Goal: Task Accomplishment & Management: Manage account settings

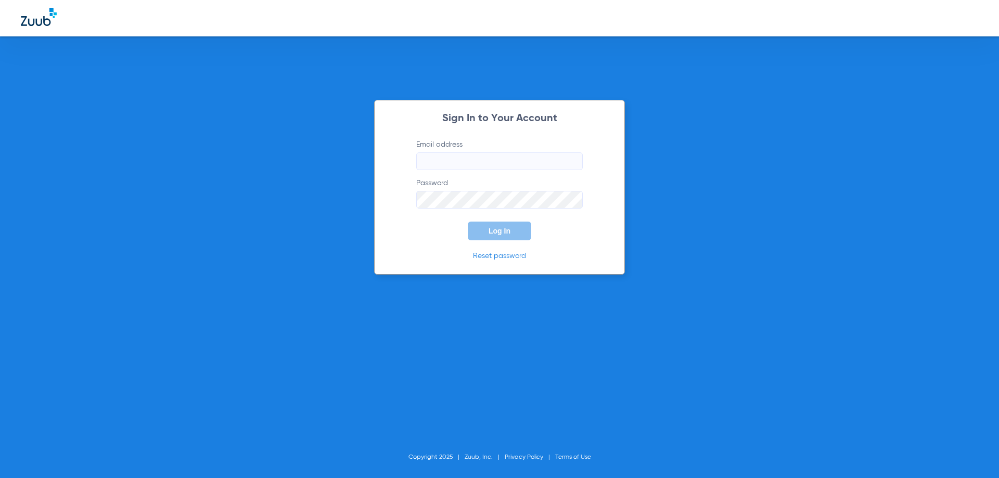
type input "[EMAIL_ADDRESS][DOMAIN_NAME]"
click at [502, 222] on form "Email address [EMAIL_ADDRESS][DOMAIN_NAME] Password Log In" at bounding box center [500, 189] width 198 height 101
click at [500, 234] on span "Log In" at bounding box center [500, 231] width 22 height 8
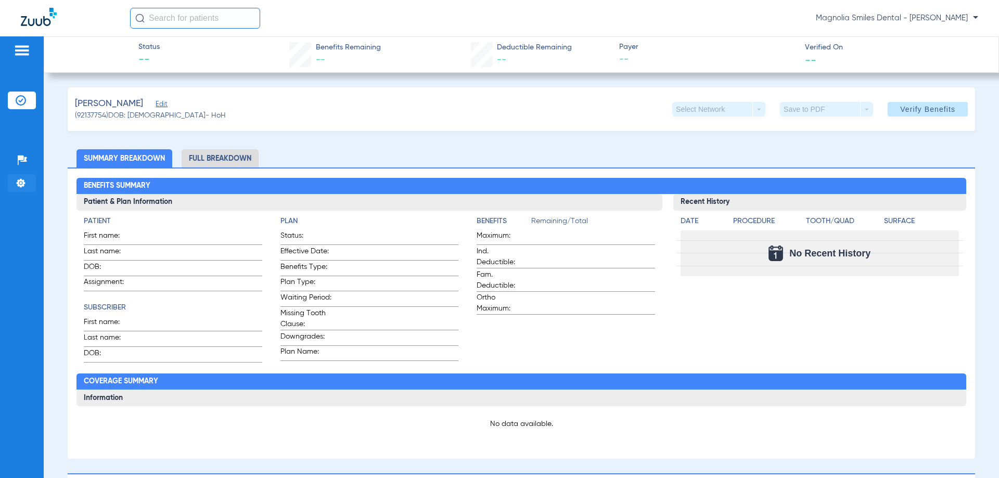
click at [15, 178] on li "Settings" at bounding box center [22, 183] width 28 height 18
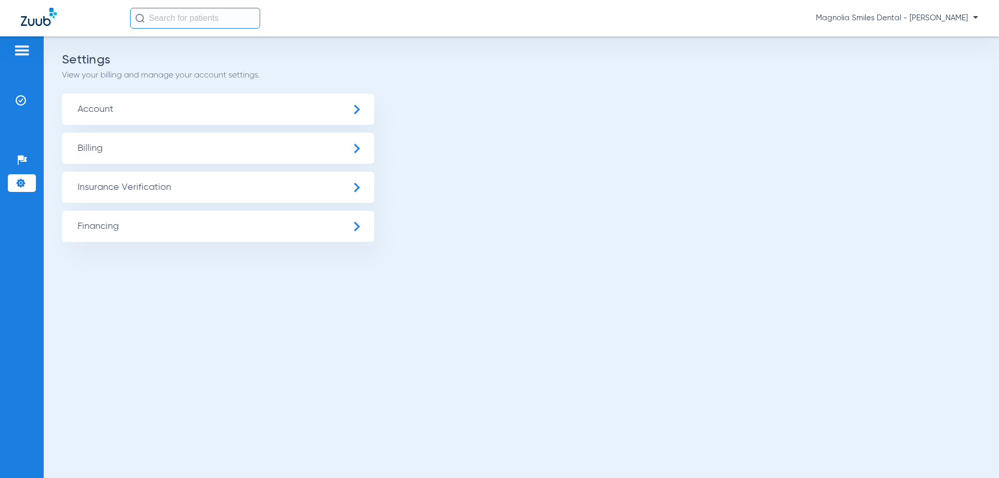
click at [154, 118] on span "Account" at bounding box center [218, 109] width 312 height 31
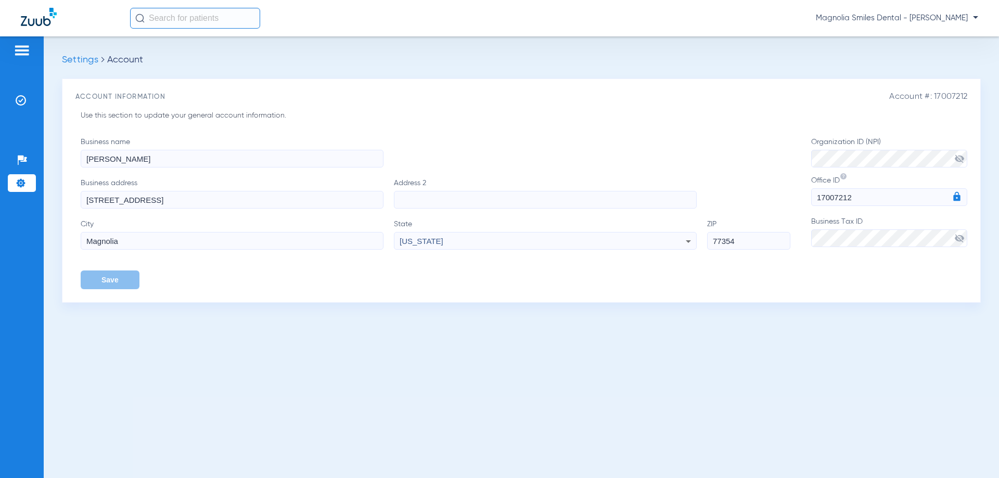
click at [25, 185] on img at bounding box center [21, 183] width 10 height 10
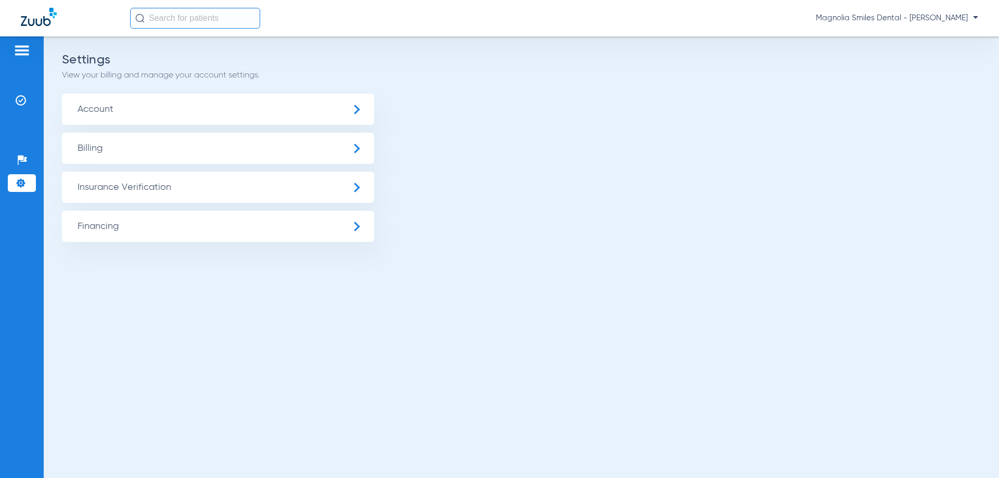
click at [159, 188] on span "Insurance Verification" at bounding box center [218, 187] width 312 height 31
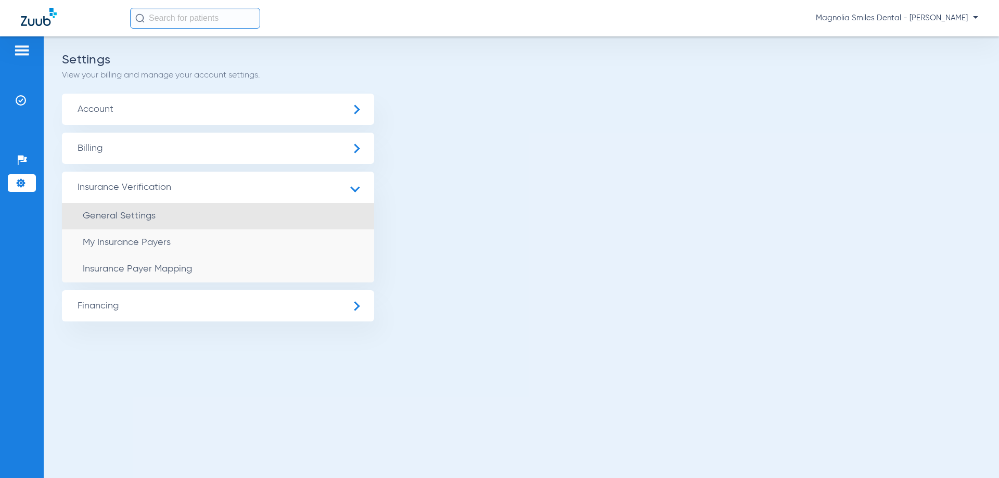
click at [131, 221] on span "General Settings" at bounding box center [119, 215] width 73 height 9
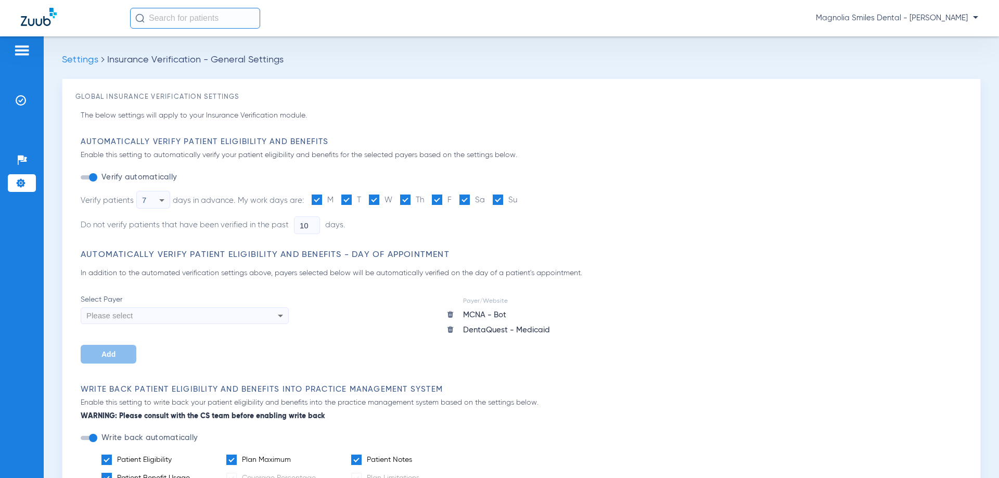
type input "0"
type input "1"
click at [269, 309] on div "Please select" at bounding box center [184, 316] width 207 height 18
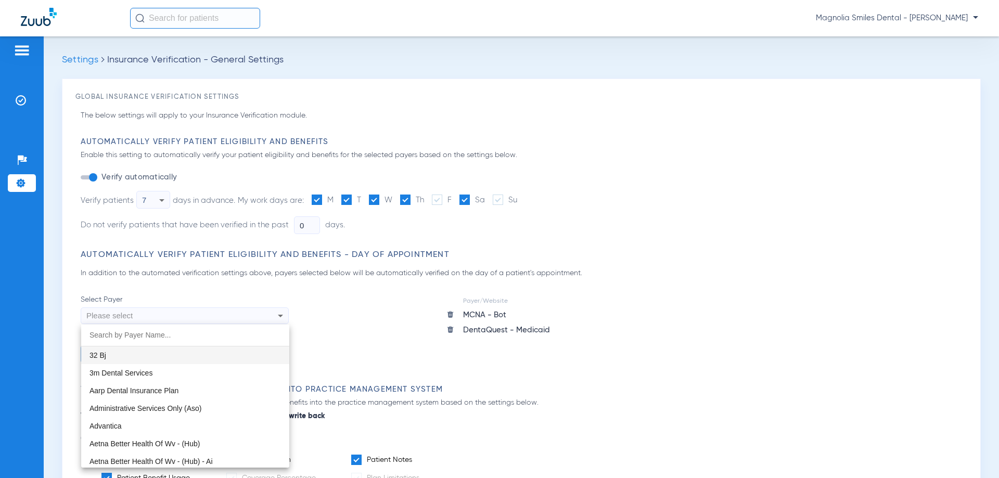
click at [272, 314] on div at bounding box center [499, 239] width 999 height 478
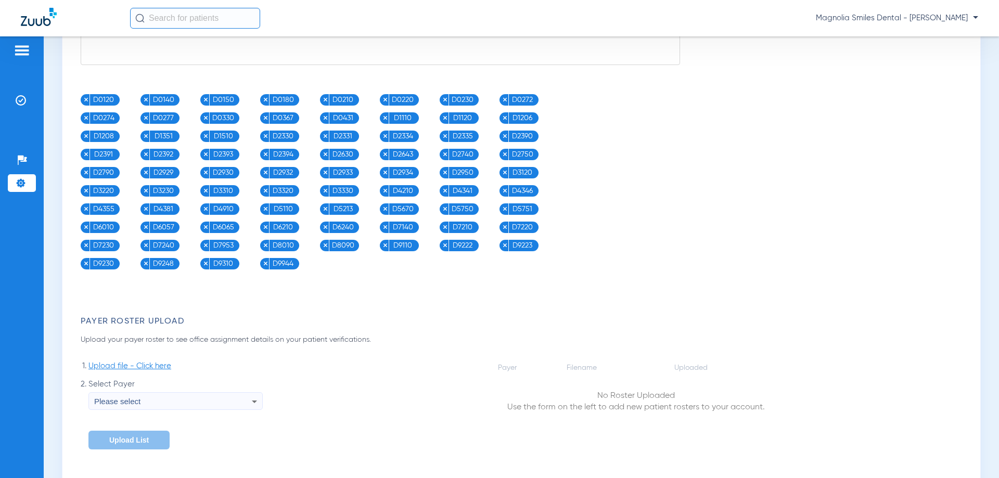
scroll to position [1197, 0]
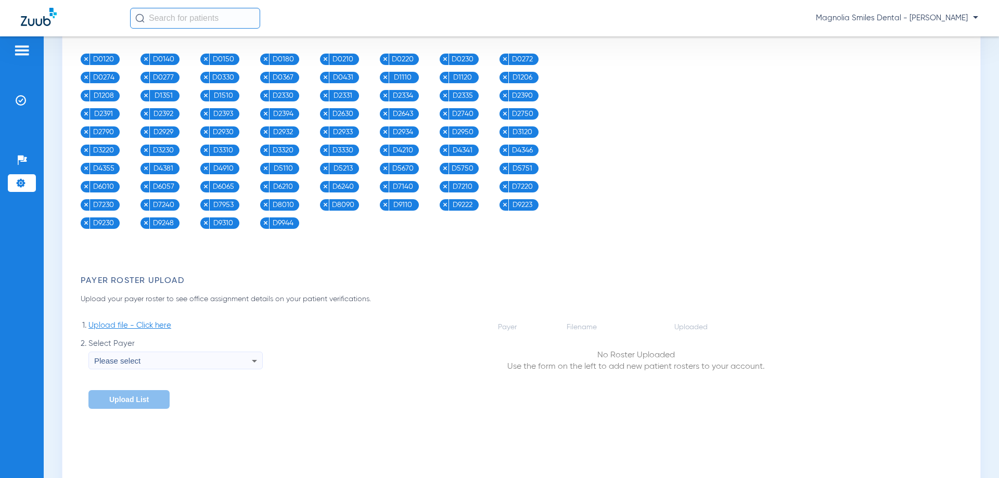
click at [169, 361] on div "Please select" at bounding box center [173, 361] width 158 height 18
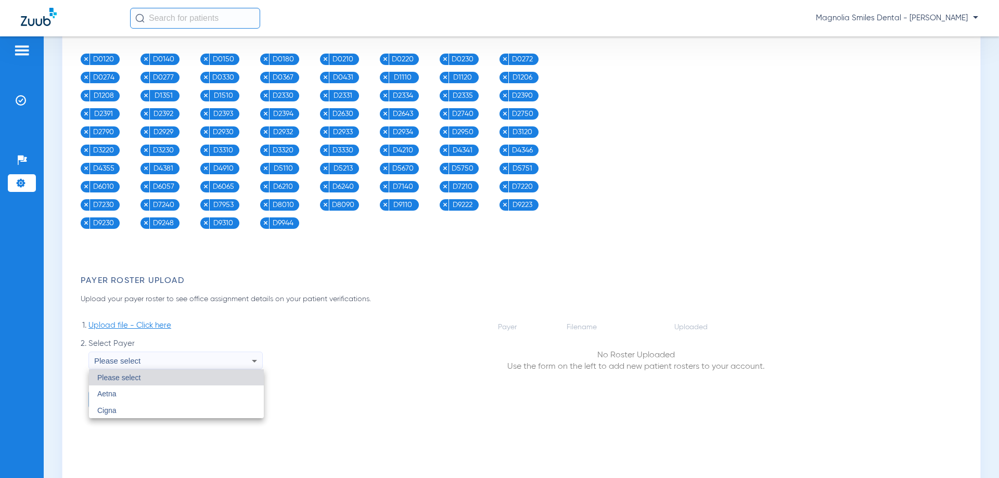
click at [170, 361] on div at bounding box center [499, 239] width 999 height 478
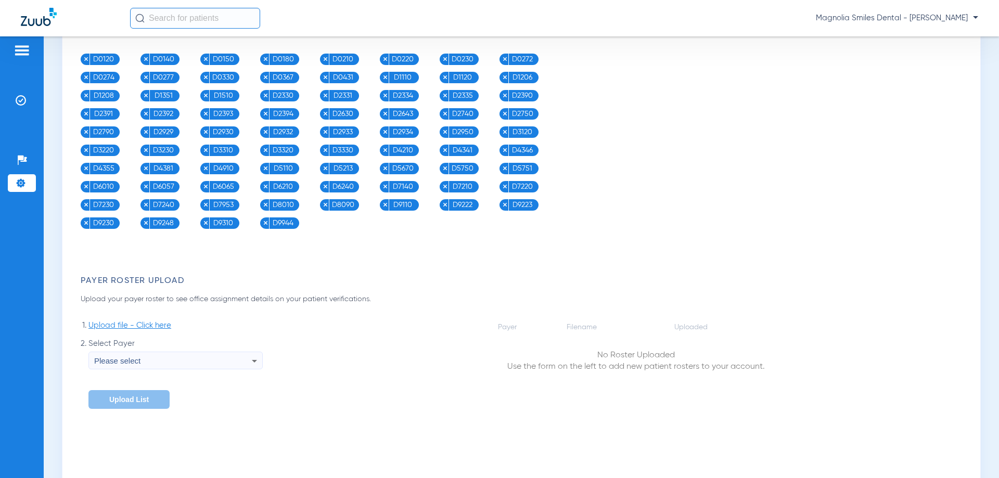
click at [322, 358] on div "Payer Filename Uploaded No Roster Uploaded Use the form on the left to add new …" at bounding box center [635, 365] width 663 height 88
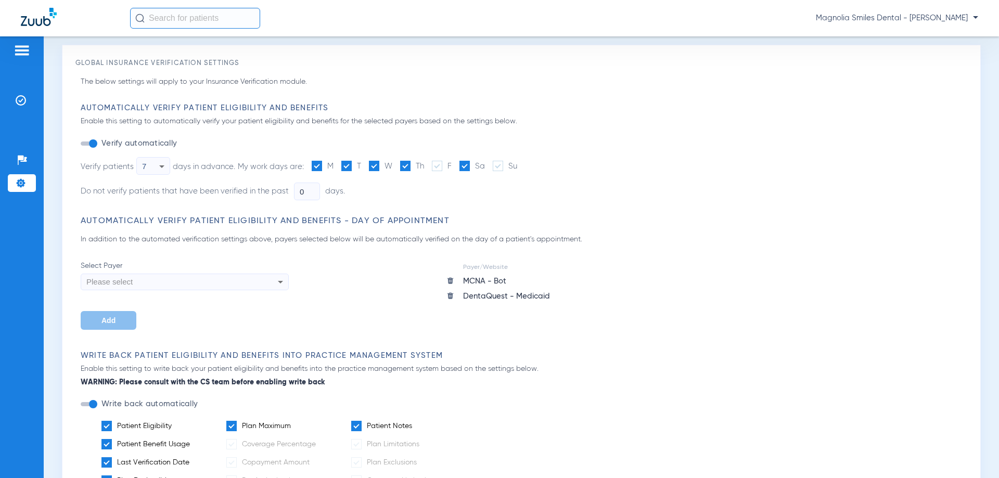
scroll to position [0, 0]
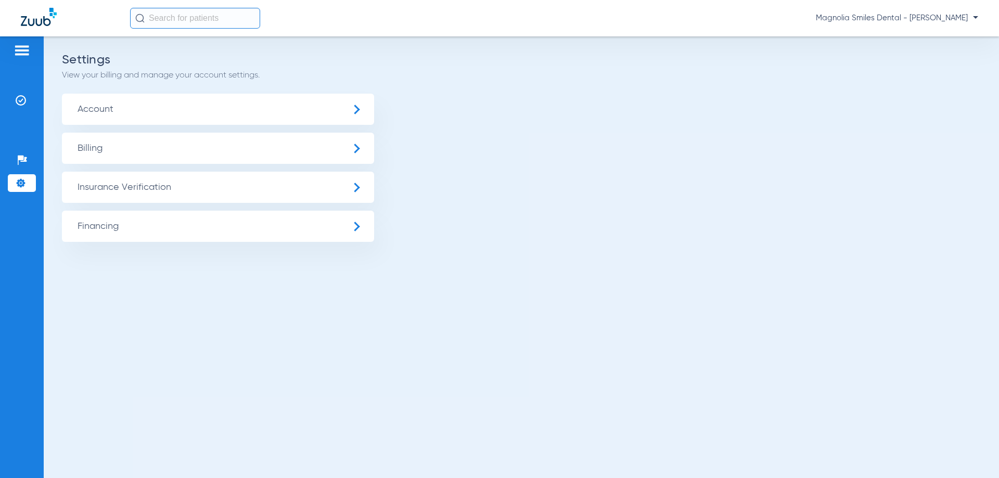
click at [154, 153] on span "Billing" at bounding box center [218, 148] width 312 height 31
click at [163, 229] on span "Financing" at bounding box center [218, 226] width 312 height 31
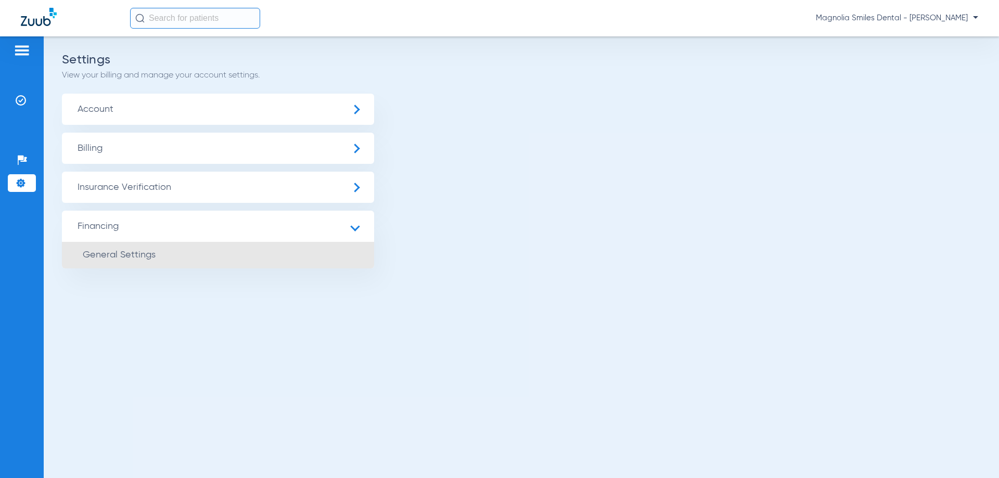
click at [160, 249] on li "General Settings" at bounding box center [218, 255] width 312 height 27
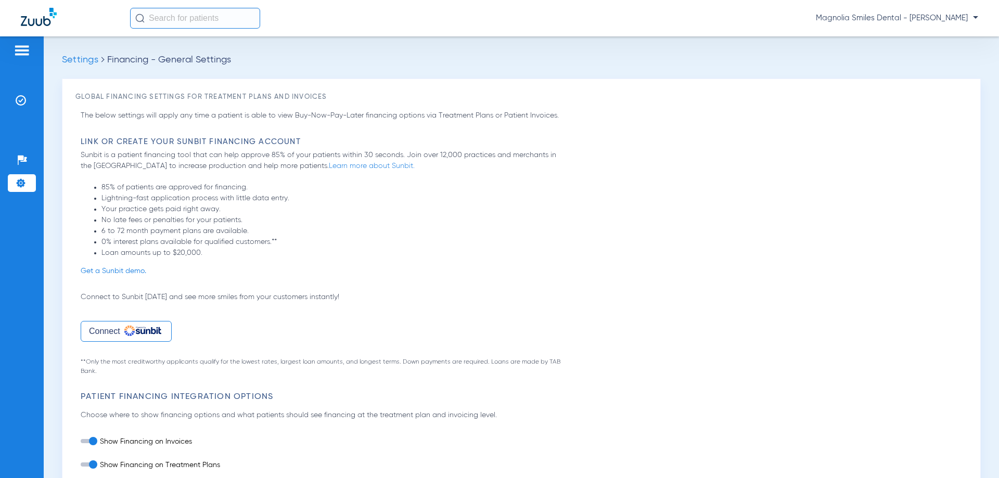
click at [21, 48] on img at bounding box center [22, 50] width 17 height 12
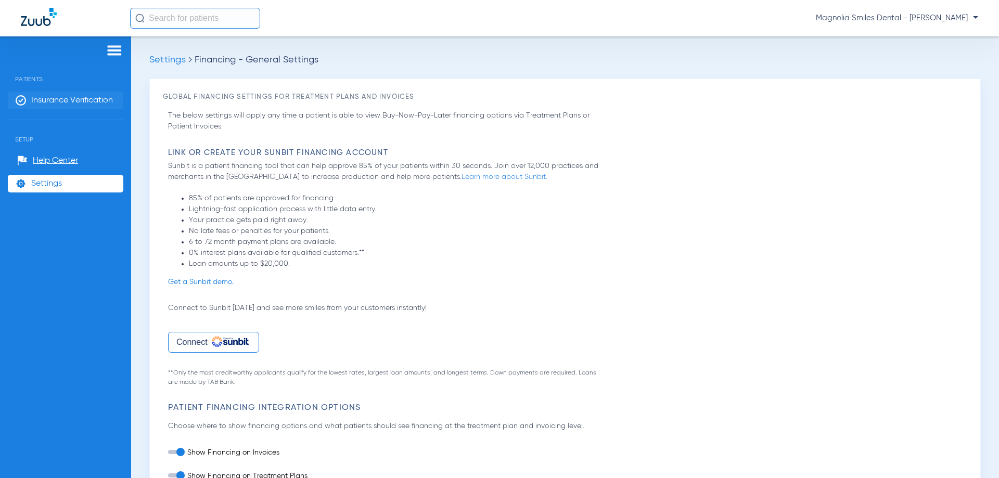
click at [47, 98] on span "Insurance Verification" at bounding box center [72, 100] width 82 height 10
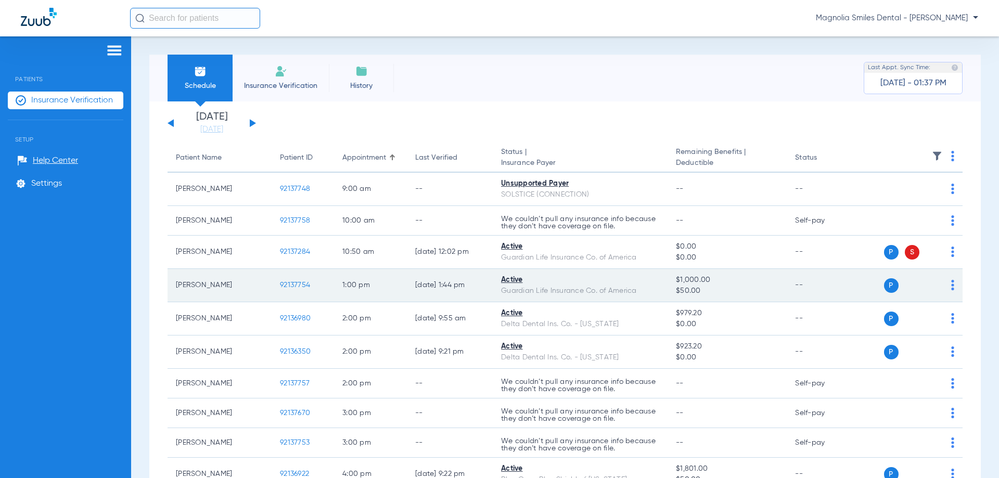
click at [199, 286] on td "[PERSON_NAME]" at bounding box center [220, 285] width 104 height 33
click at [298, 285] on span "92137754" at bounding box center [295, 284] width 30 height 7
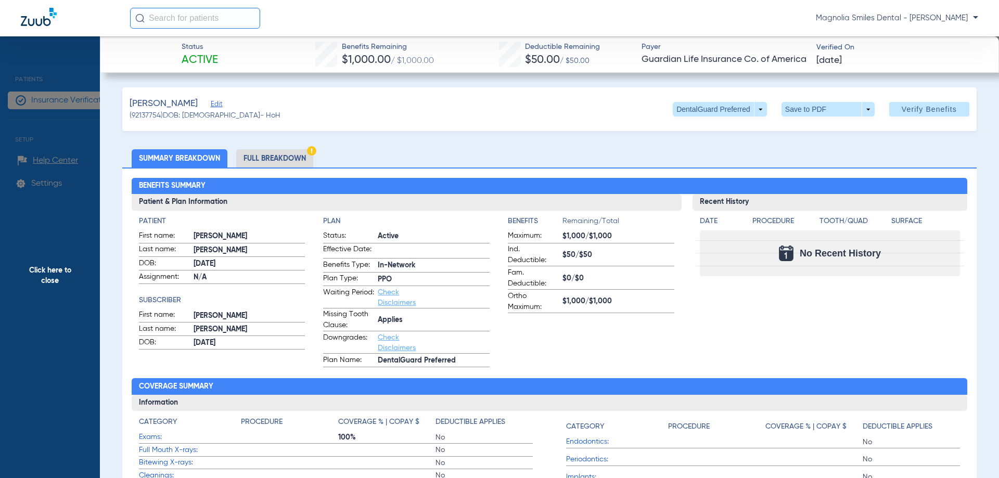
click at [309, 151] on img at bounding box center [311, 150] width 9 height 9
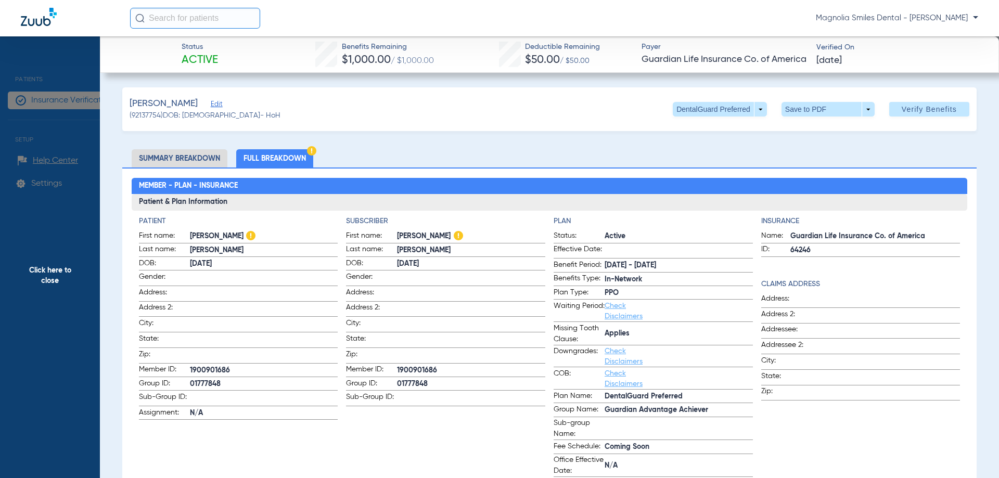
click at [186, 158] on li "Summary Breakdown" at bounding box center [180, 158] width 96 height 18
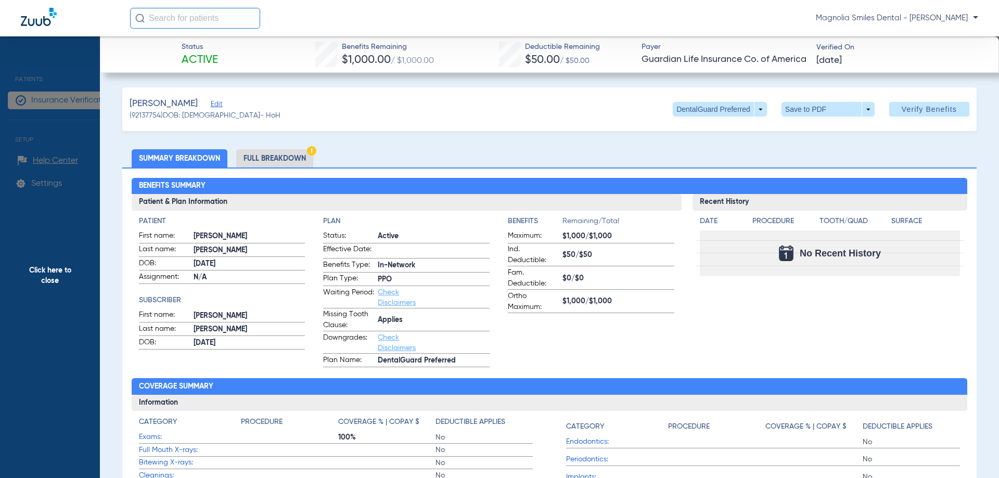
click at [69, 63] on span "Click here to close" at bounding box center [50, 275] width 100 height 478
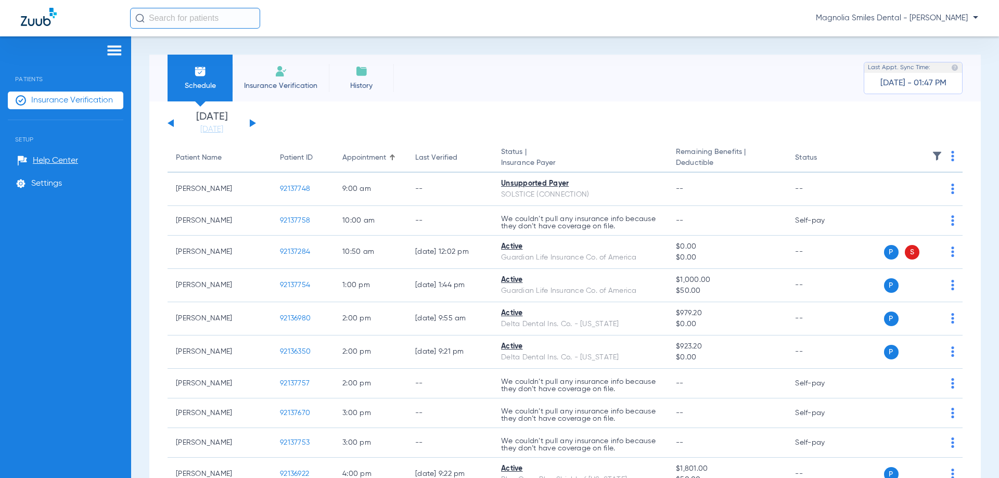
click at [276, 76] on img at bounding box center [281, 71] width 12 height 12
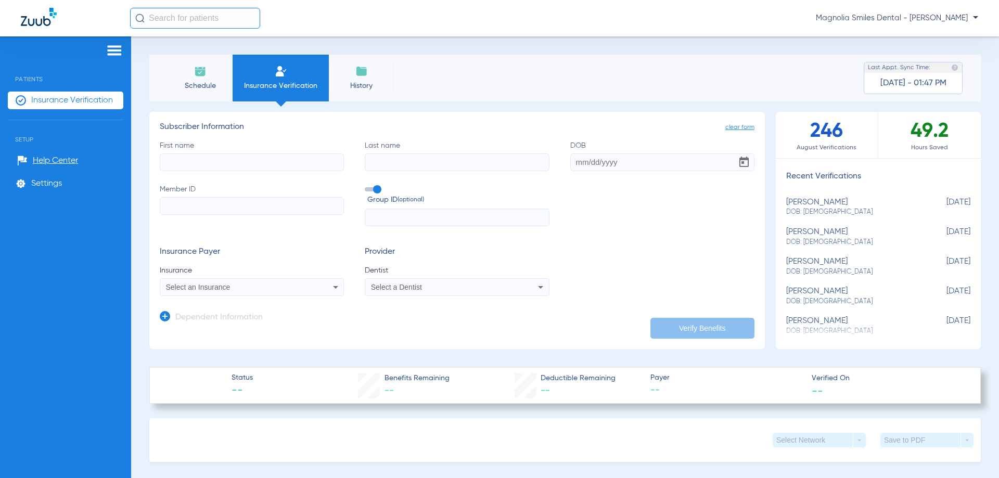
click at [207, 85] on span "Schedule" at bounding box center [199, 86] width 49 height 10
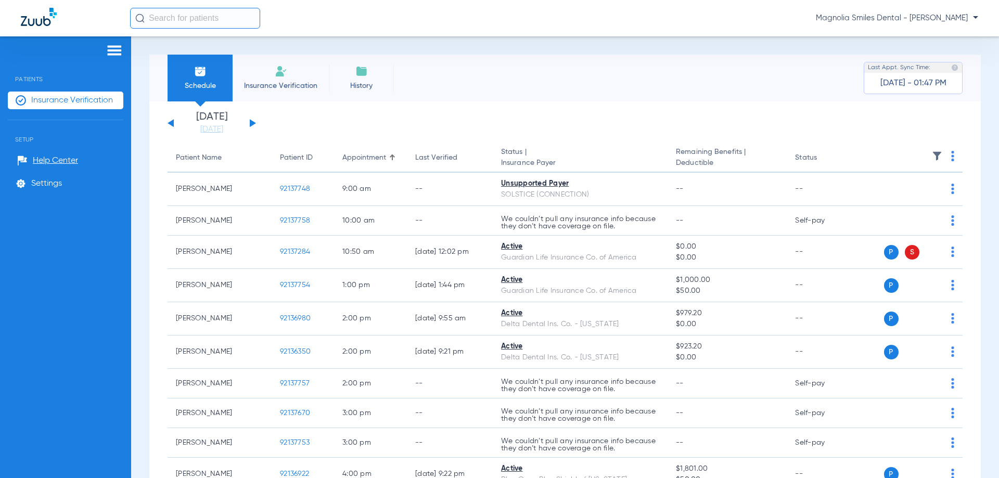
click at [280, 86] on span "Insurance Verification" at bounding box center [280, 86] width 81 height 10
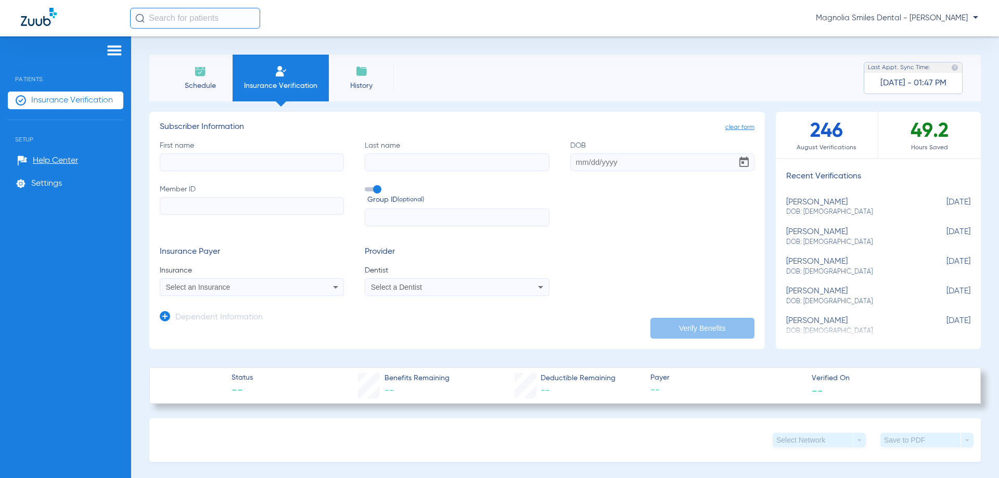
click at [212, 164] on input "First name" at bounding box center [252, 162] width 184 height 18
click at [397, 156] on input "Last name" at bounding box center [457, 162] width 184 height 18
click at [215, 209] on input "Member ID" at bounding box center [252, 206] width 184 height 18
click at [478, 292] on div "Select a Dentist" at bounding box center [456, 287] width 183 height 12
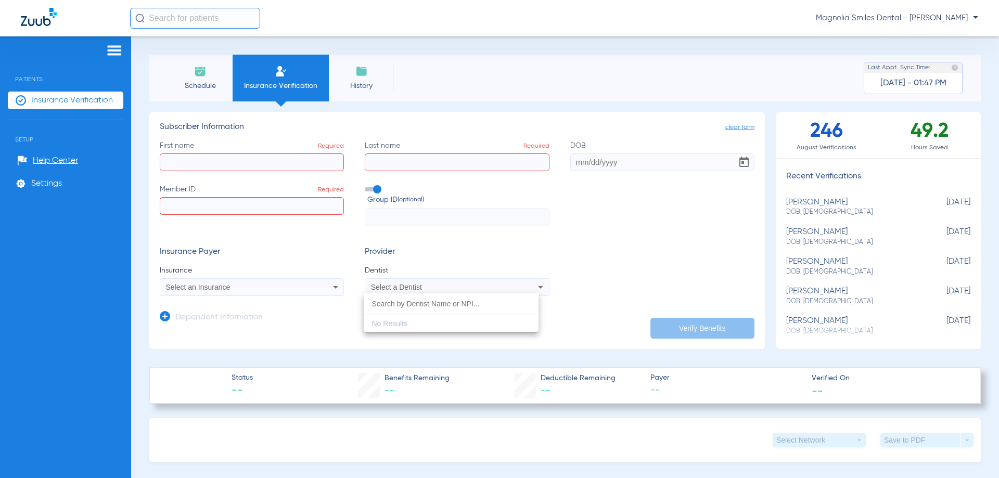
click at [477, 291] on div at bounding box center [499, 239] width 999 height 478
click at [389, 289] on span "Select a Dentist" at bounding box center [396, 287] width 51 height 8
click at [427, 254] on div at bounding box center [499, 239] width 999 height 478
click at [195, 66] on img at bounding box center [200, 71] width 12 height 12
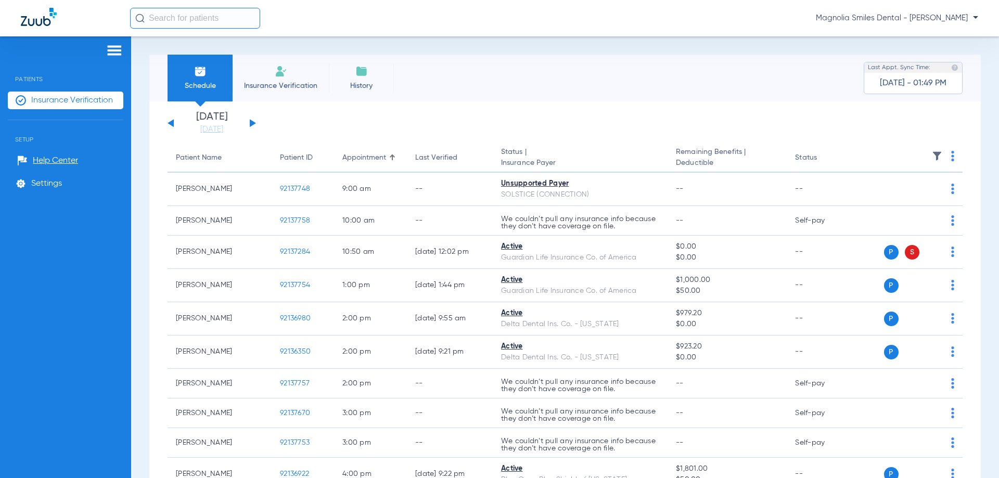
click at [644, 50] on div "Schedule Insurance Verification History Last Appt. Sync Time: [DATE] - 01:49 PM…" at bounding box center [565, 257] width 868 height 442
click at [282, 76] on img at bounding box center [281, 71] width 12 height 12
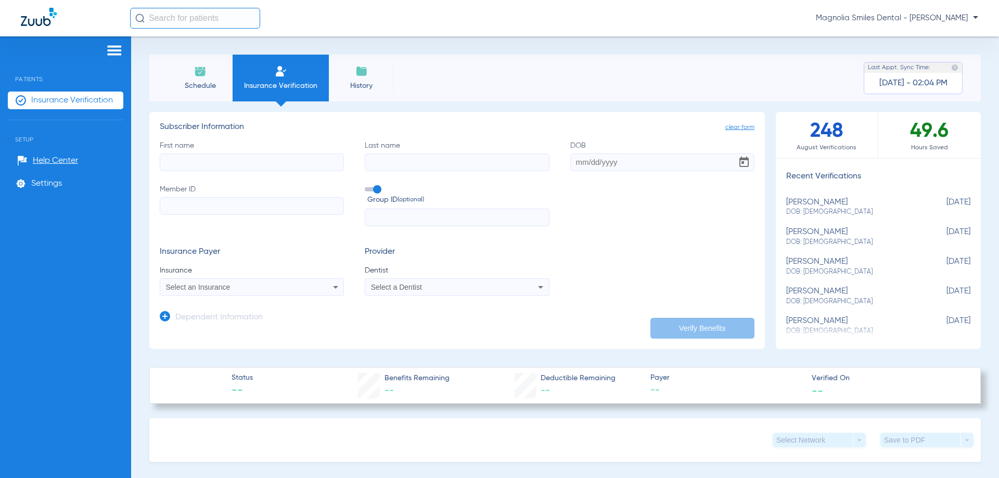
click at [429, 291] on div "Select a Dentist" at bounding box center [440, 287] width 138 height 7
click at [429, 290] on div at bounding box center [499, 239] width 999 height 478
click at [508, 238] on form "First name Last name DOB Member ID Group ID (optional) Insurance Payer Insuranc…" at bounding box center [457, 218] width 595 height 156
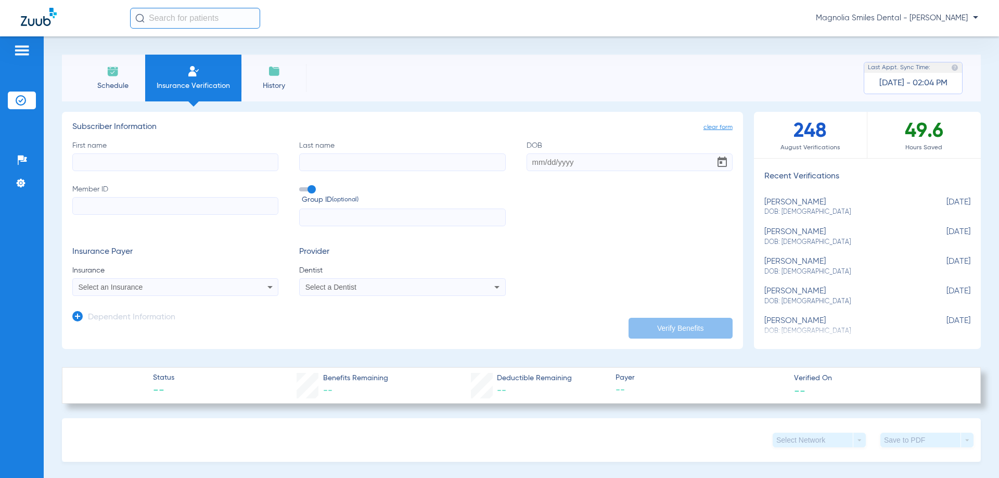
click at [40, 19] on img at bounding box center [39, 17] width 36 height 18
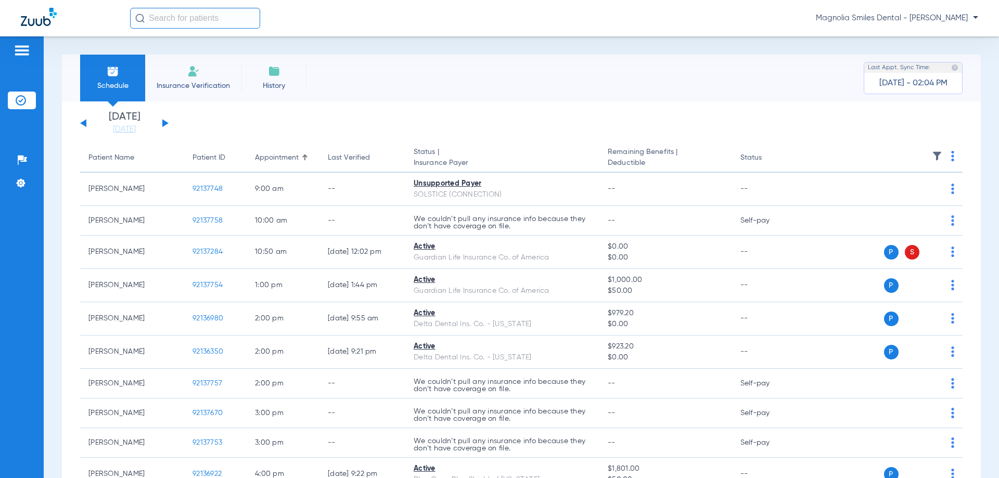
click at [34, 19] on img at bounding box center [39, 17] width 36 height 18
click at [526, 100] on div "Schedule Insurance Verification History Last Appt. Sync Time: Today - 02:04 PM" at bounding box center [521, 78] width 919 height 47
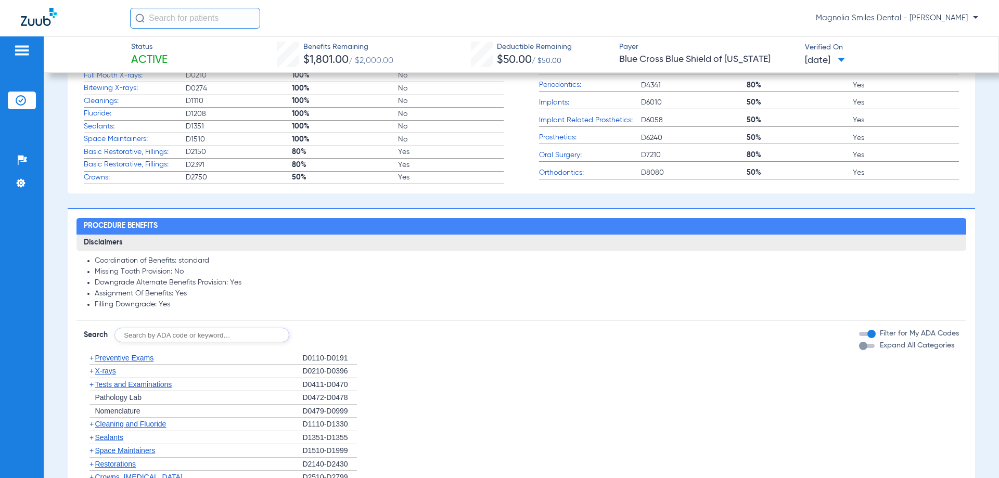
scroll to position [468, 0]
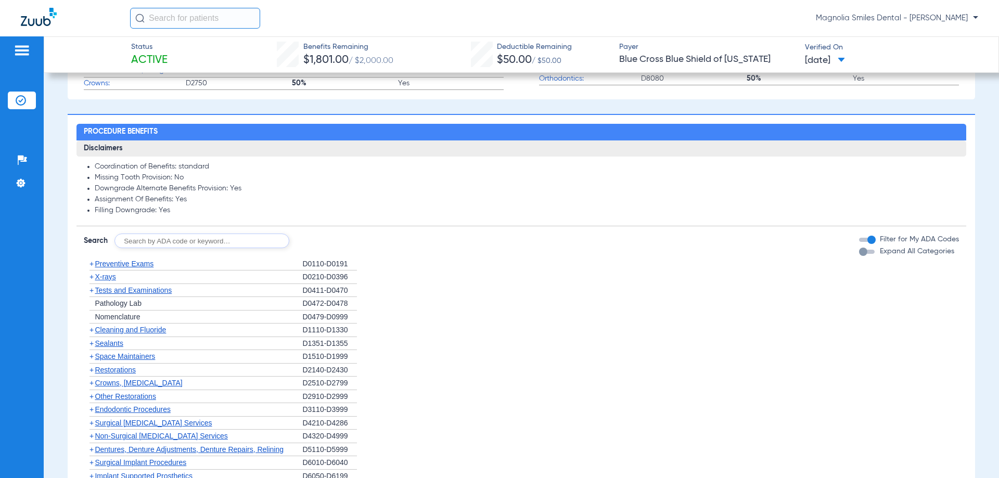
click at [103, 279] on span "X-rays" at bounding box center [105, 277] width 21 height 8
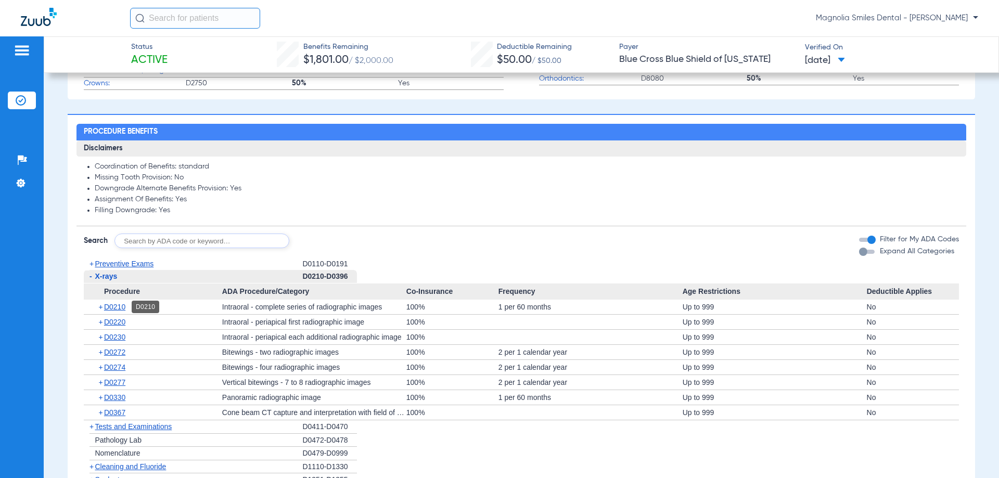
click at [112, 308] on span "D0210" at bounding box center [114, 307] width 21 height 8
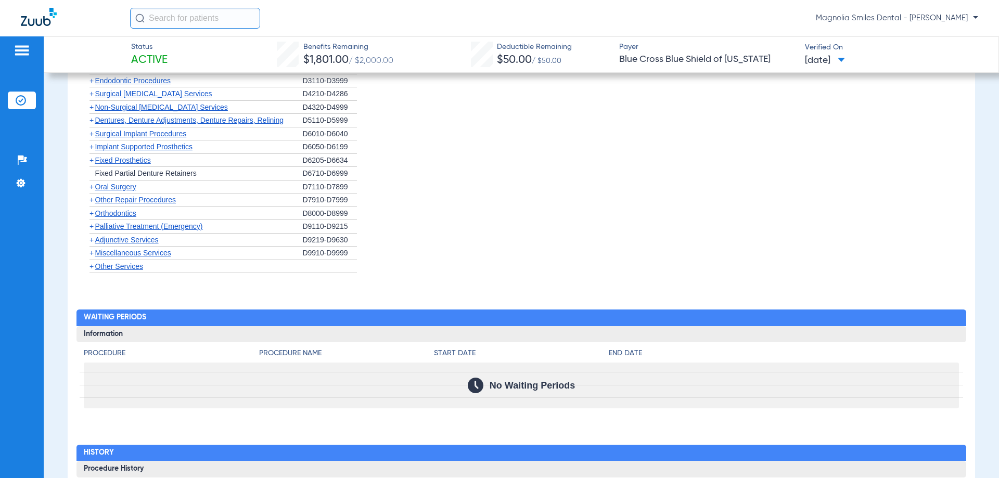
scroll to position [989, 0]
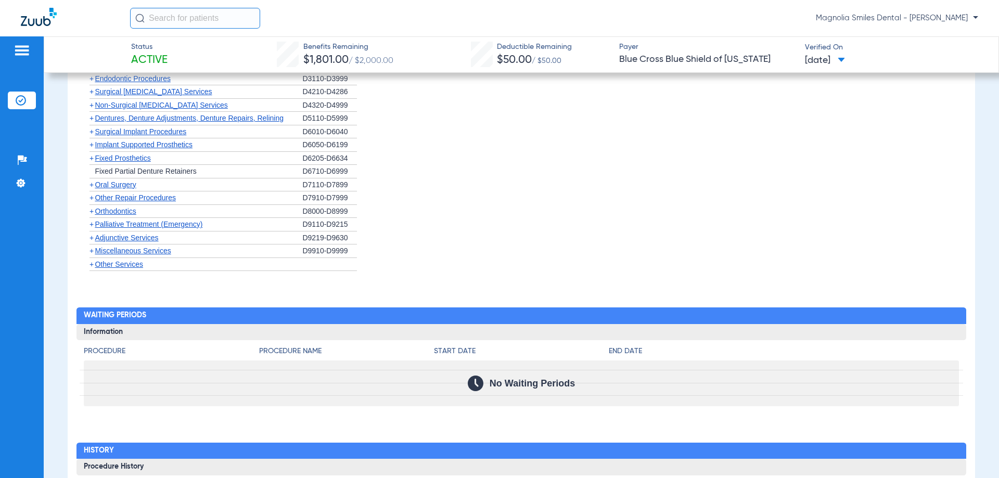
click at [92, 212] on span "+" at bounding box center [91, 211] width 4 height 8
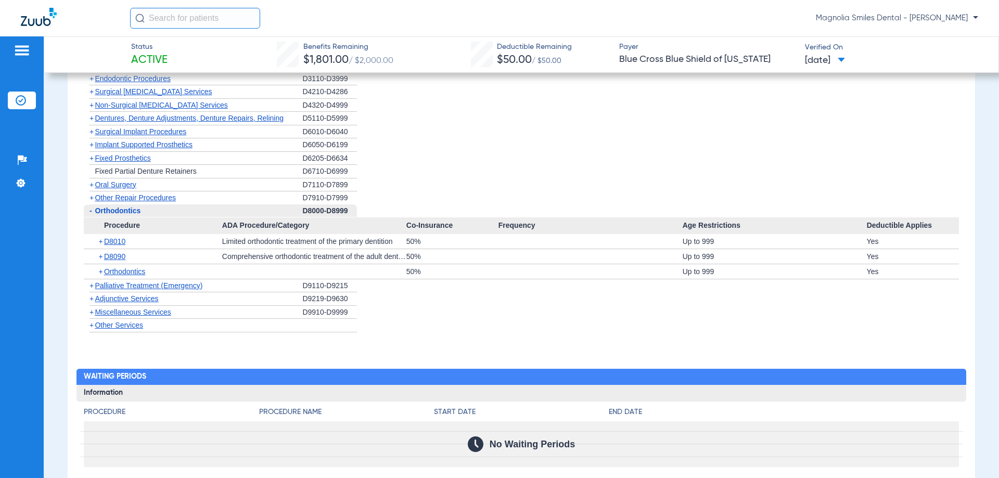
click at [100, 272] on span "+" at bounding box center [101, 271] width 6 height 15
